Goal: Task Accomplishment & Management: Use online tool/utility

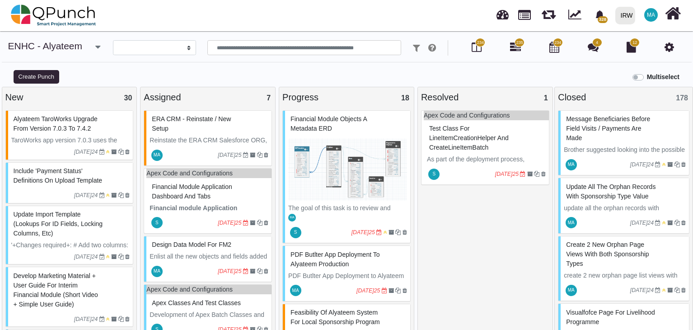
select select
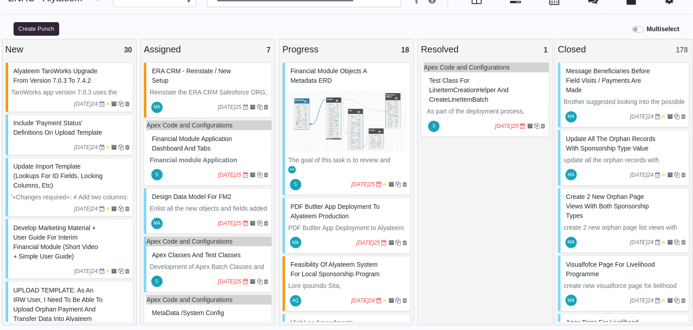
click at [359, 125] on img at bounding box center [347, 122] width 119 height 68
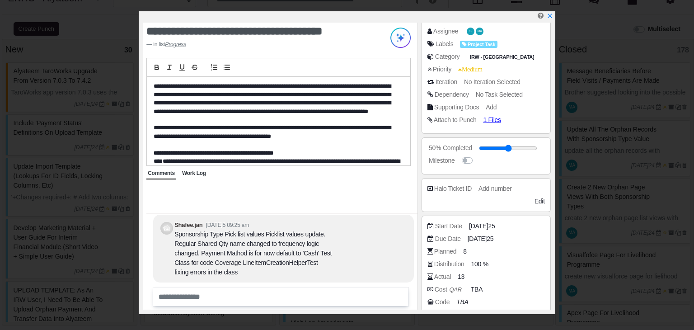
scroll to position [225, 0]
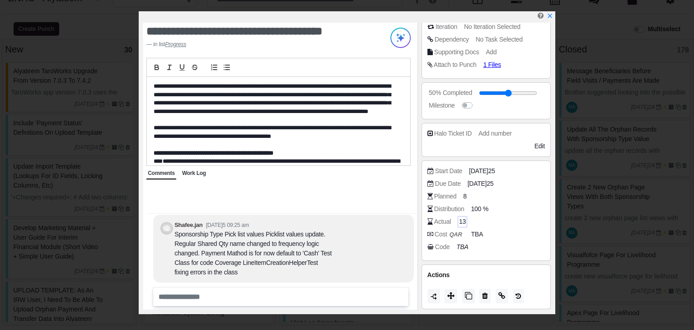
click at [462, 220] on span "13" at bounding box center [462, 221] width 7 height 9
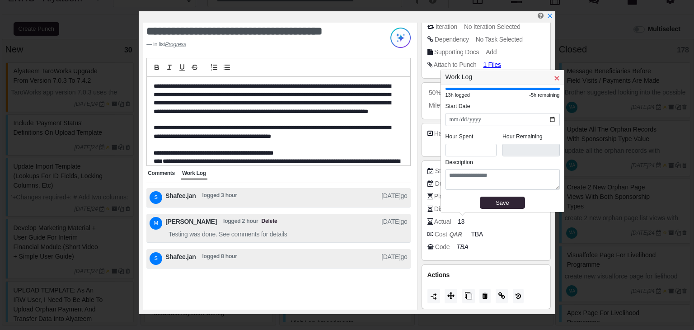
click at [554, 76] on span "×" at bounding box center [556, 78] width 5 height 10
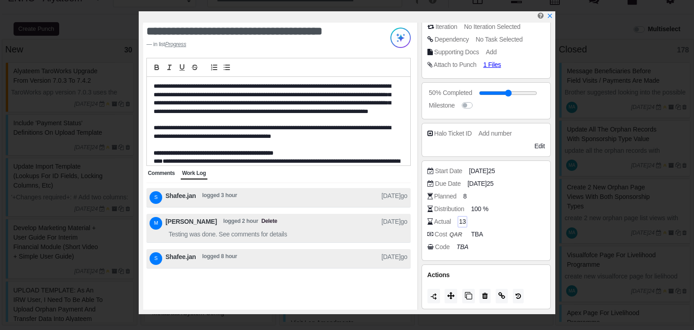
click at [462, 219] on span "13" at bounding box center [462, 221] width 7 height 9
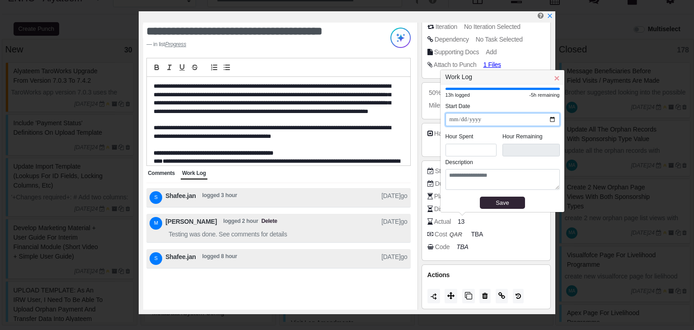
click at [505, 121] on input "**********" at bounding box center [502, 119] width 114 height 13
click at [553, 120] on input "**********" at bounding box center [502, 119] width 114 height 13
click at [510, 101] on div "**********" at bounding box center [502, 147] width 124 height 127
drag, startPoint x: 462, startPoint y: 150, endPoint x: 446, endPoint y: 150, distance: 15.8
click at [446, 150] on input "*" at bounding box center [470, 150] width 51 height 13
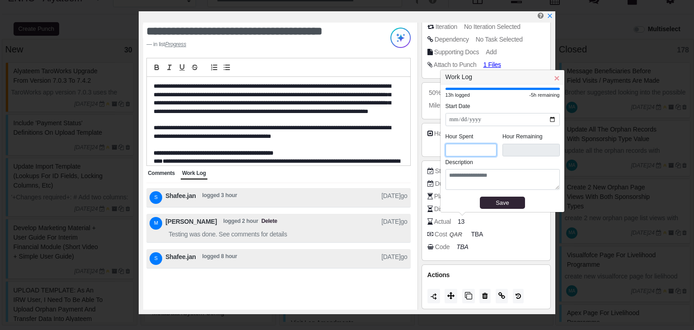
type input "*"
type input "****"
type input "*"
click at [523, 161] on legend "Description" at bounding box center [502, 164] width 114 height 11
drag, startPoint x: 503, startPoint y: 136, endPoint x: 458, endPoint y: 180, distance: 62.6
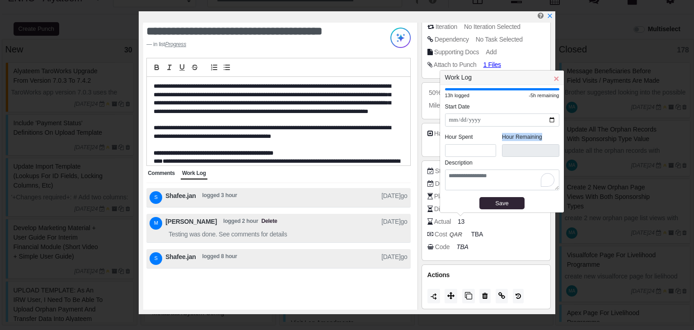
click at [542, 136] on legend "Hour Remaining" at bounding box center [530, 138] width 57 height 11
click at [482, 170] on textarea "To enrich screen reader interactions, please activate Accessibility in Grammarl…" at bounding box center [502, 179] width 114 height 21
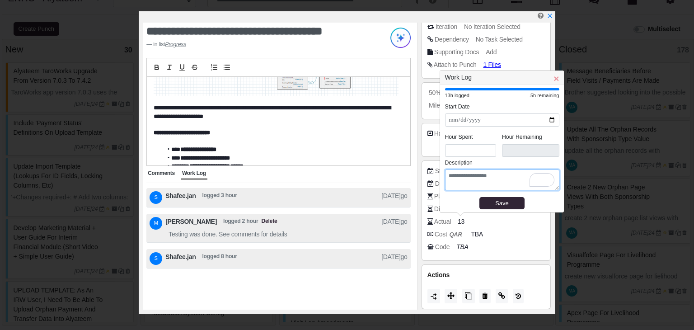
scroll to position [426, 0]
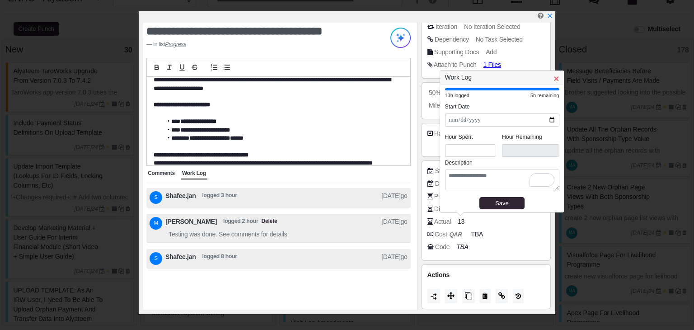
click at [556, 81] on span "×" at bounding box center [555, 78] width 5 height 10
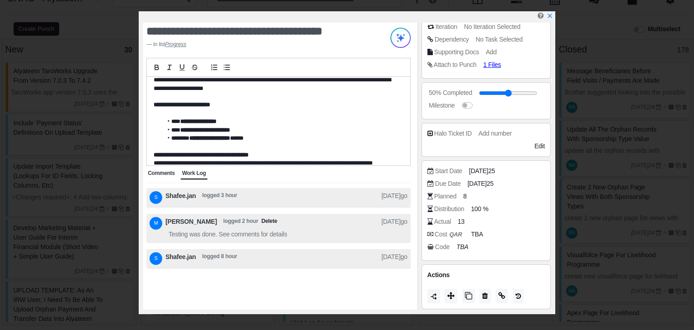
click at [458, 233] on b "QAR" at bounding box center [455, 234] width 13 height 7
click at [477, 233] on span "TBA" at bounding box center [478, 233] width 12 height 9
click at [485, 247] on div "Code TBA" at bounding box center [488, 246] width 122 height 9
click at [430, 233] on icon at bounding box center [430, 233] width 6 height 5
click at [455, 235] on b "QAR" at bounding box center [455, 234] width 13 height 7
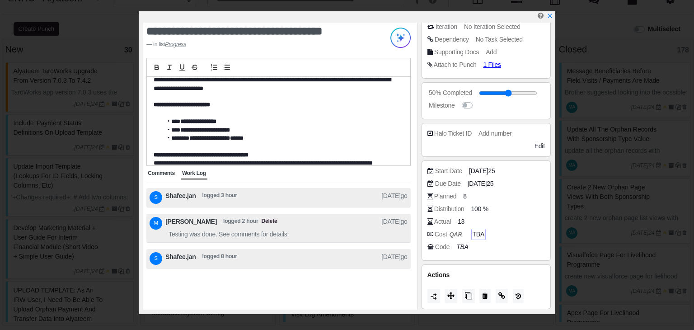
click at [439, 244] on div "Code" at bounding box center [442, 246] width 14 height 9
click at [464, 194] on span "8" at bounding box center [466, 195] width 4 height 9
click at [464, 195] on span "8" at bounding box center [466, 195] width 4 height 9
click at [465, 194] on span "8" at bounding box center [466, 195] width 4 height 9
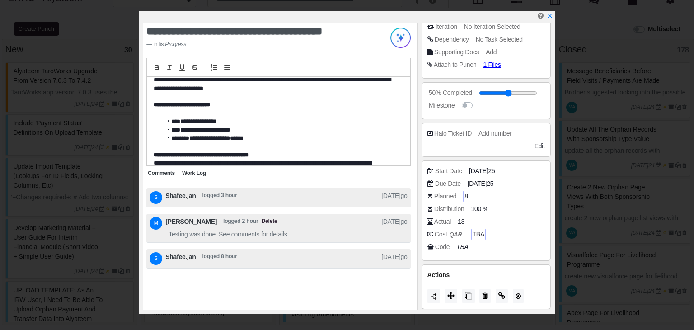
click at [465, 194] on span "8" at bounding box center [466, 195] width 4 height 9
click at [437, 196] on div "Planned" at bounding box center [445, 195] width 22 height 9
click at [464, 193] on span "8" at bounding box center [466, 195] width 4 height 9
click at [465, 193] on span "8" at bounding box center [466, 195] width 4 height 9
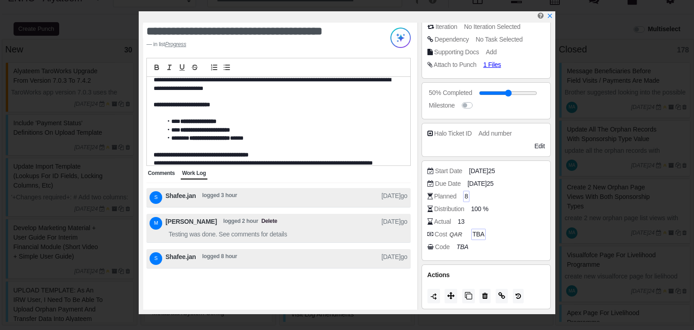
click at [465, 193] on span "8" at bounding box center [466, 195] width 4 height 9
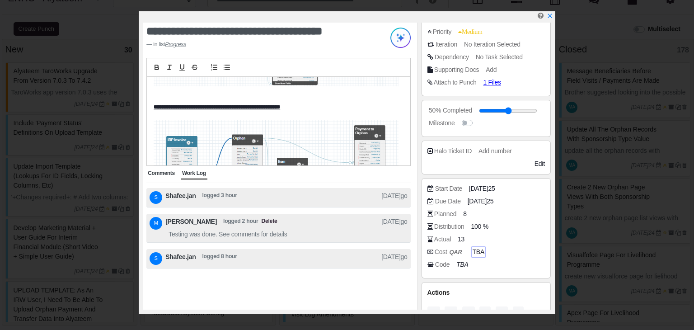
scroll to position [225, 0]
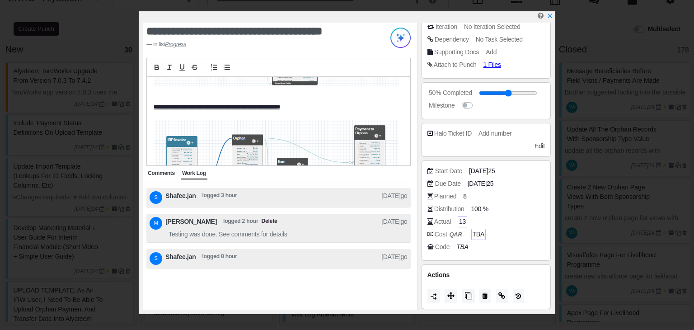
click at [461, 221] on span "13" at bounding box center [462, 221] width 7 height 9
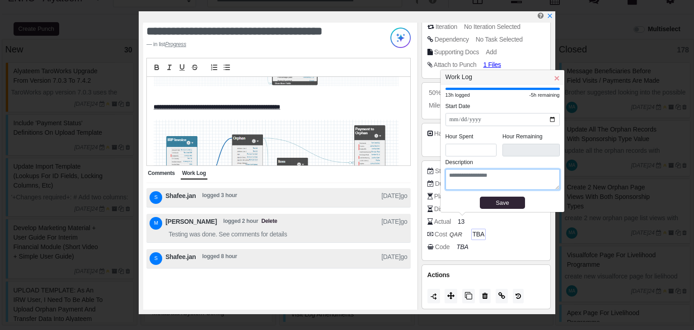
click at [461, 174] on textarea at bounding box center [502, 179] width 114 height 21
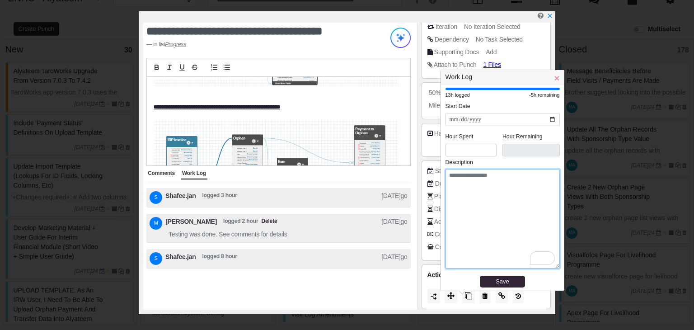
drag, startPoint x: 558, startPoint y: 187, endPoint x: 565, endPoint y: 266, distance: 79.4
click at [565, 266] on body "328 Notification Clear Financial Module Objects a metadata ERD Shafee.jan [DATE…" at bounding box center [347, 141] width 694 height 378
click at [476, 195] on textarea "To enrich screen reader interactions, please activate Accessibility in Grammarl…" at bounding box center [502, 218] width 114 height 99
click at [556, 76] on span "×" at bounding box center [556, 78] width 5 height 10
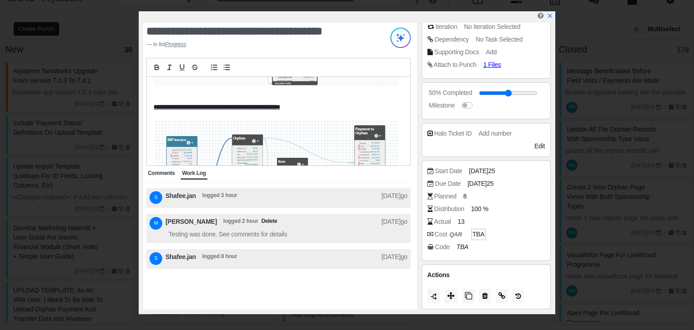
click at [161, 171] on span "Comments" at bounding box center [161, 173] width 27 height 6
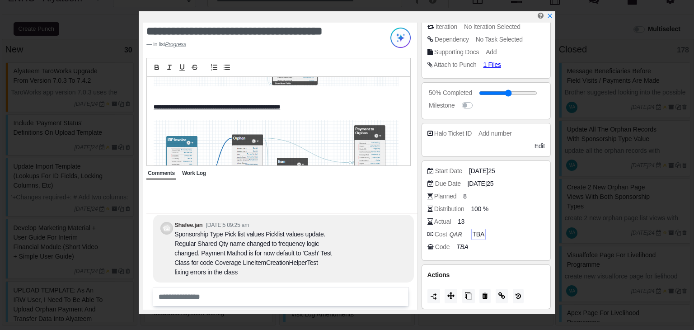
click at [200, 174] on span "Work Log" at bounding box center [194, 173] width 24 height 6
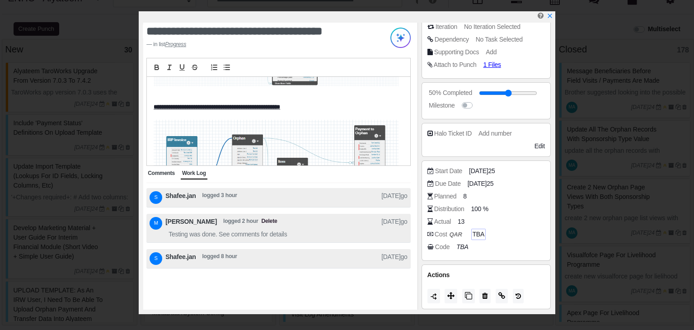
click at [219, 257] on span "logged 8 hour" at bounding box center [219, 258] width 35 height 13
click at [175, 259] on span "Shafee.jan" at bounding box center [180, 258] width 30 height 13
drag, startPoint x: 391, startPoint y: 257, endPoint x: 396, endPoint y: 256, distance: 5.3
click at [393, 257] on span "[DATE]go" at bounding box center [394, 258] width 26 height 13
click at [155, 256] on span "S" at bounding box center [155, 258] width 3 height 5
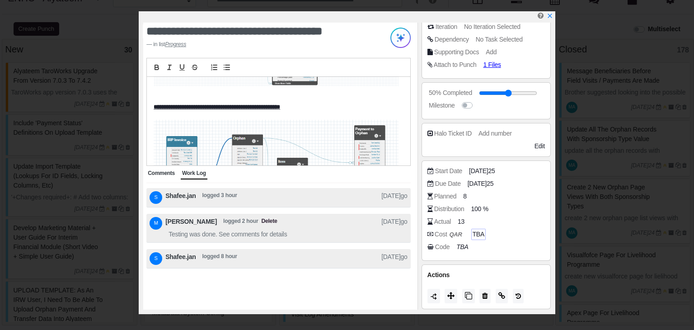
click at [182, 257] on span "Shafee.jan" at bounding box center [180, 258] width 30 height 13
drag, startPoint x: 231, startPoint y: 262, endPoint x: 242, endPoint y: 254, distance: 13.5
click at [233, 262] on span "logged 8 hour" at bounding box center [219, 258] width 35 height 13
click at [247, 233] on span "Testing was done. See comments for details" at bounding box center [227, 233] width 118 height 9
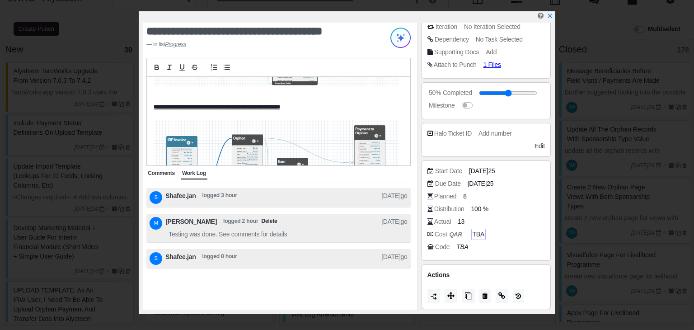
click at [247, 233] on span "Testing was done. See comments for details" at bounding box center [227, 233] width 118 height 9
click at [247, 232] on span "Testing was done. See comments for details" at bounding box center [227, 233] width 118 height 9
click at [223, 223] on span "logged 2 hour" at bounding box center [240, 223] width 35 height 13
click at [252, 222] on span "logged 2 hour" at bounding box center [240, 223] width 35 height 13
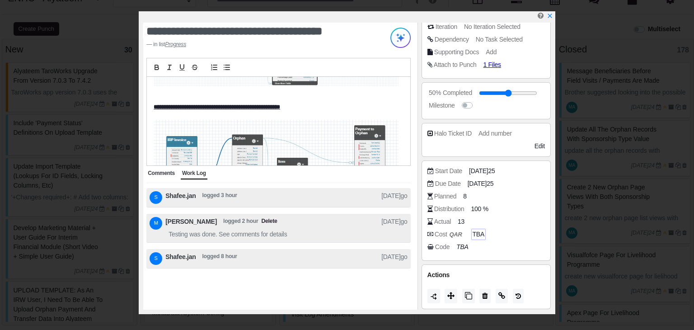
scroll to position [-1, 0]
click at [166, 173] on span "Comments" at bounding box center [161, 173] width 27 height 6
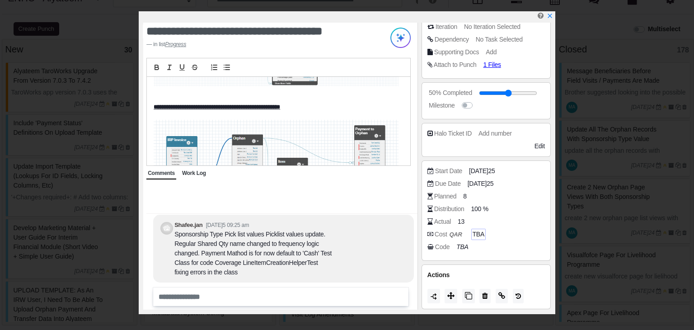
drag, startPoint x: 434, startPoint y: 221, endPoint x: 452, endPoint y: 220, distance: 17.6
click at [452, 220] on div "Actual 13" at bounding box center [488, 221] width 122 height 9
click at [518, 237] on div "Cost QAR TBA" at bounding box center [488, 233] width 122 height 9
click at [464, 221] on span "13" at bounding box center [462, 221] width 7 height 9
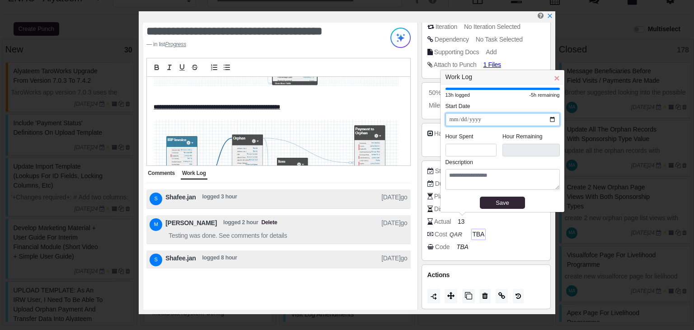
click at [553, 120] on input "**********" at bounding box center [502, 119] width 114 height 13
drag, startPoint x: 459, startPoint y: 149, endPoint x: 441, endPoint y: 147, distance: 18.2
click at [441, 147] on div "**********" at bounding box center [502, 147] width 124 height 127
type input "*"
type input "****"
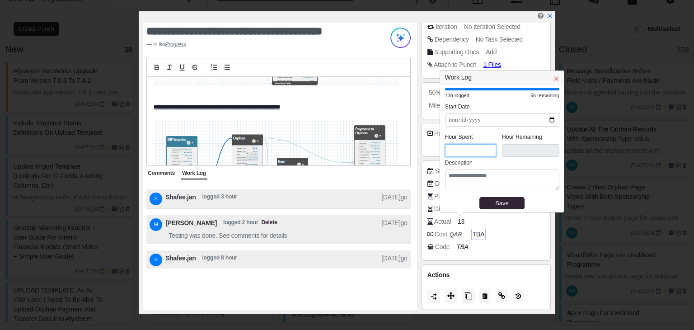
type input "*"
click at [469, 179] on textarea at bounding box center [502, 179] width 114 height 21
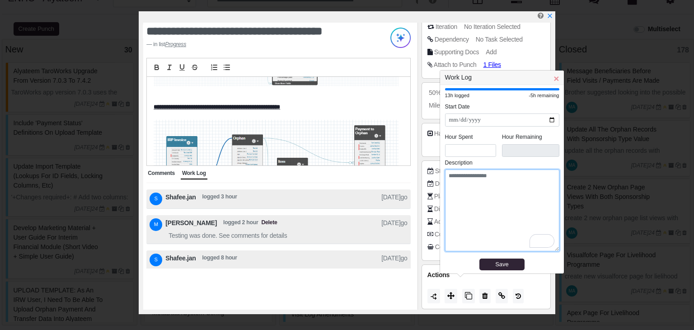
drag, startPoint x: 558, startPoint y: 187, endPoint x: 562, endPoint y: 248, distance: 61.6
click at [562, 248] on div "**********" at bounding box center [502, 179] width 124 height 188
click at [556, 77] on span "×" at bounding box center [555, 78] width 5 height 10
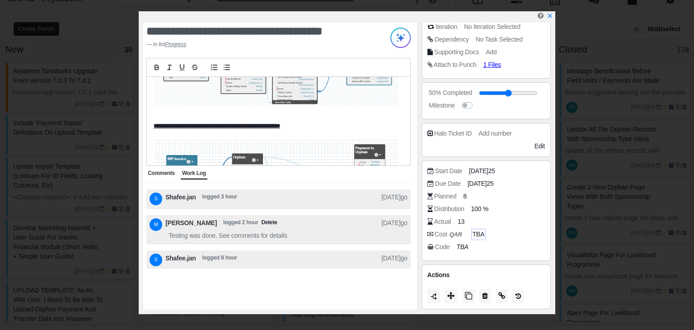
scroll to position [201, 0]
